Goal: Task Accomplishment & Management: Manage account settings

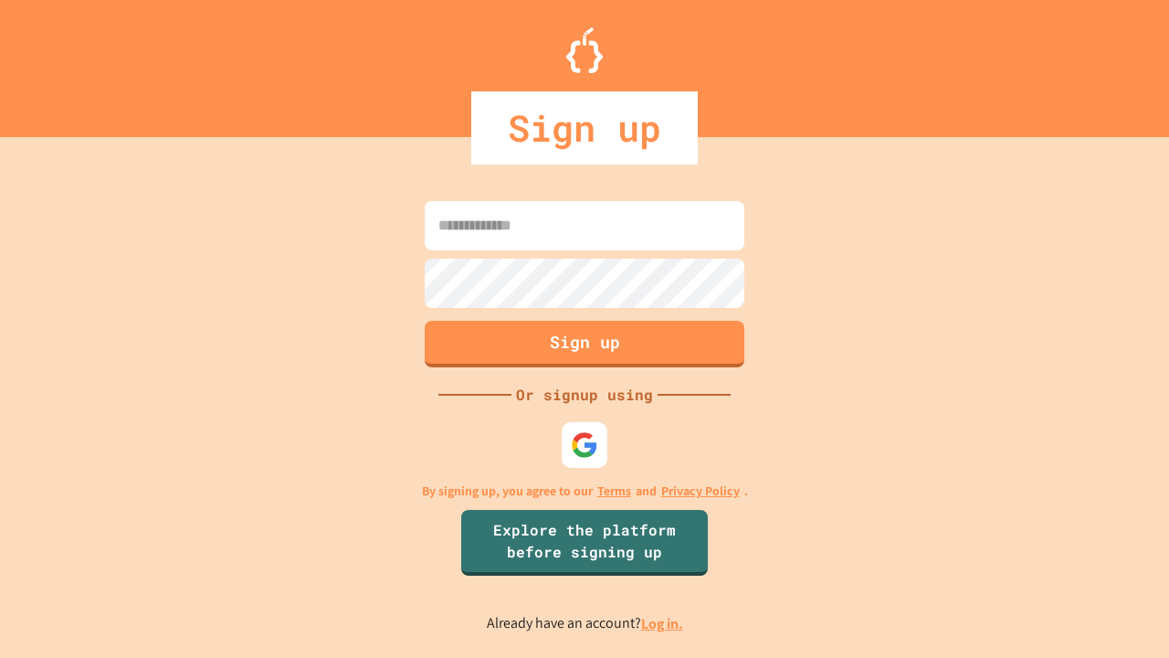
click at [663, 623] on link "Log in." at bounding box center [662, 623] width 42 height 19
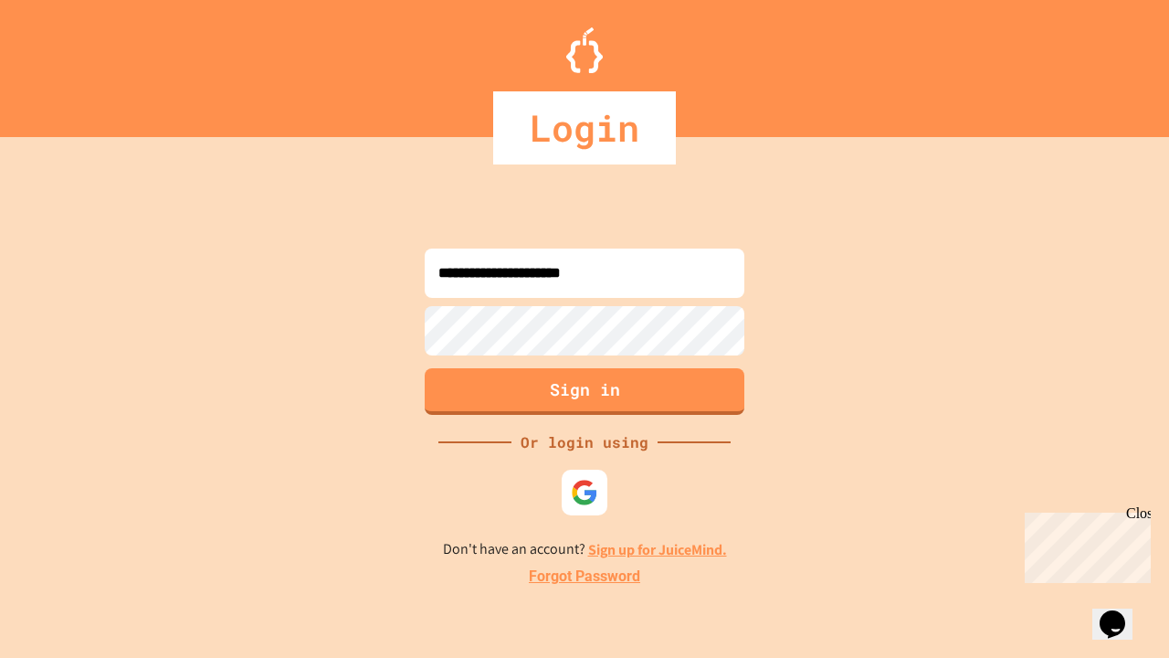
type input "**********"
